Goal: Information Seeking & Learning: Learn about a topic

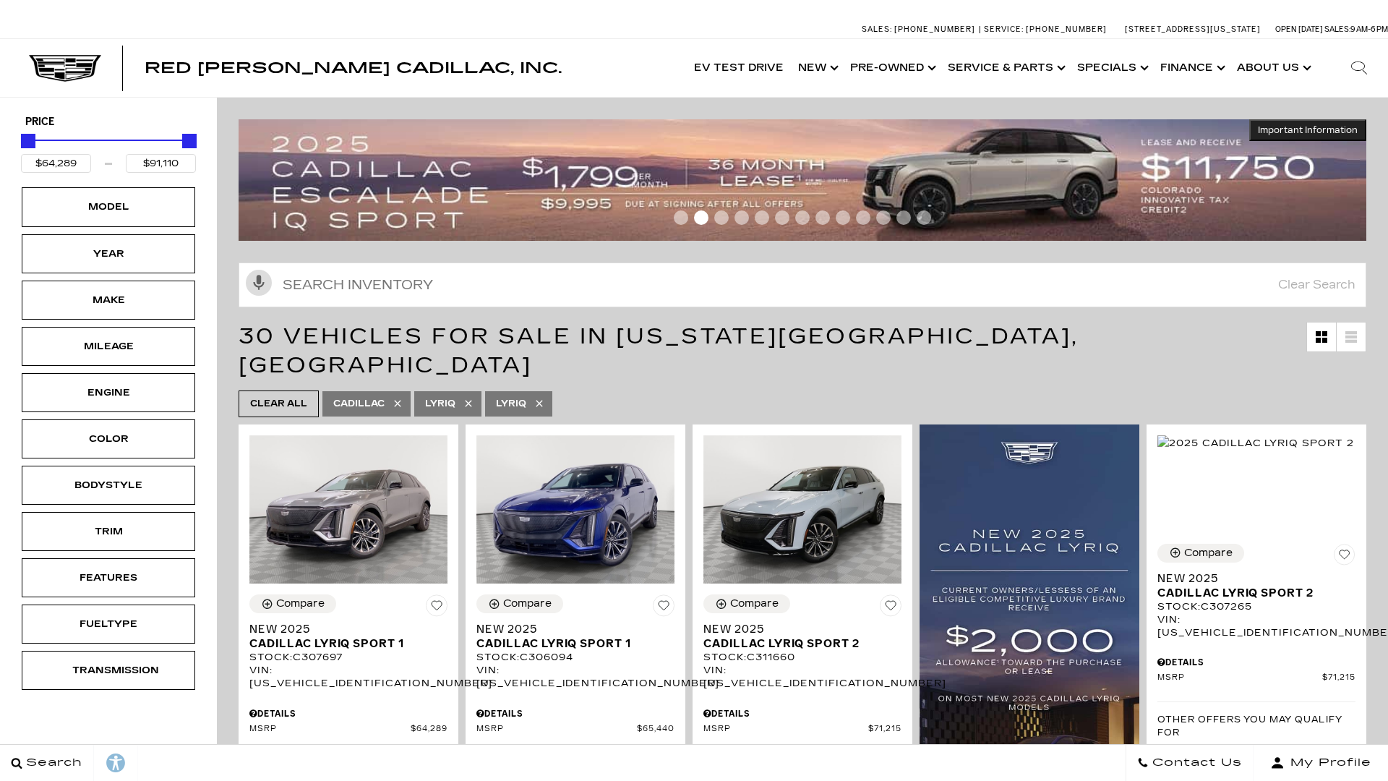
scroll to position [4419, 0]
